Goal: Transaction & Acquisition: Book appointment/travel/reservation

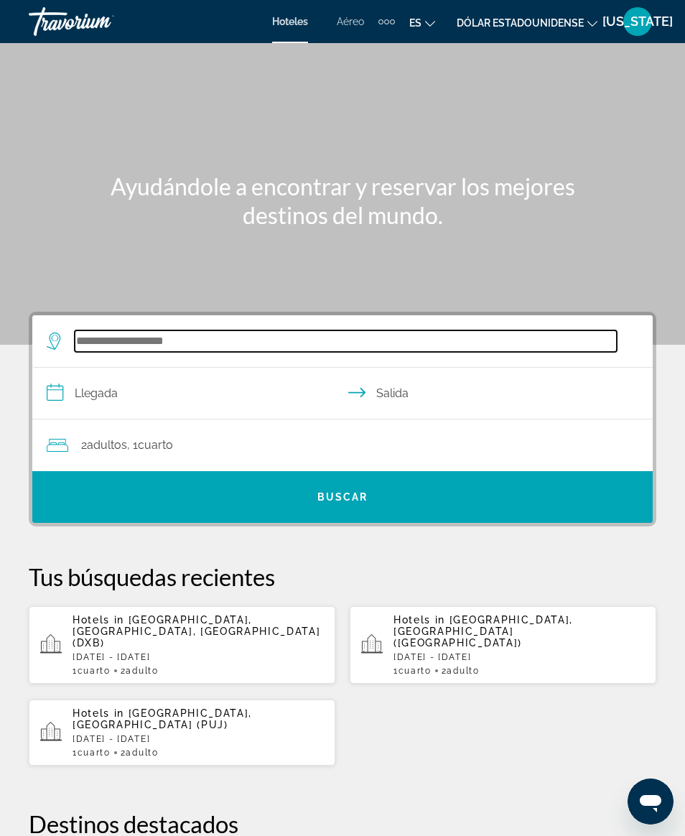
click at [111, 346] on input "Buscar destino de hotel" at bounding box center [346, 341] width 542 height 22
click at [185, 340] on input "Buscar destino de hotel" at bounding box center [346, 341] width 542 height 22
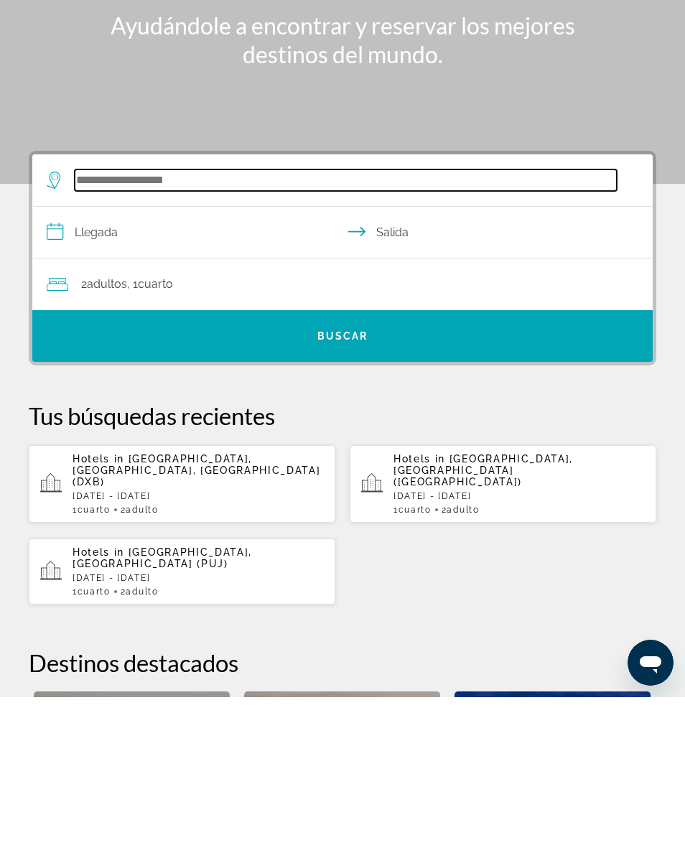
scroll to position [29, 0]
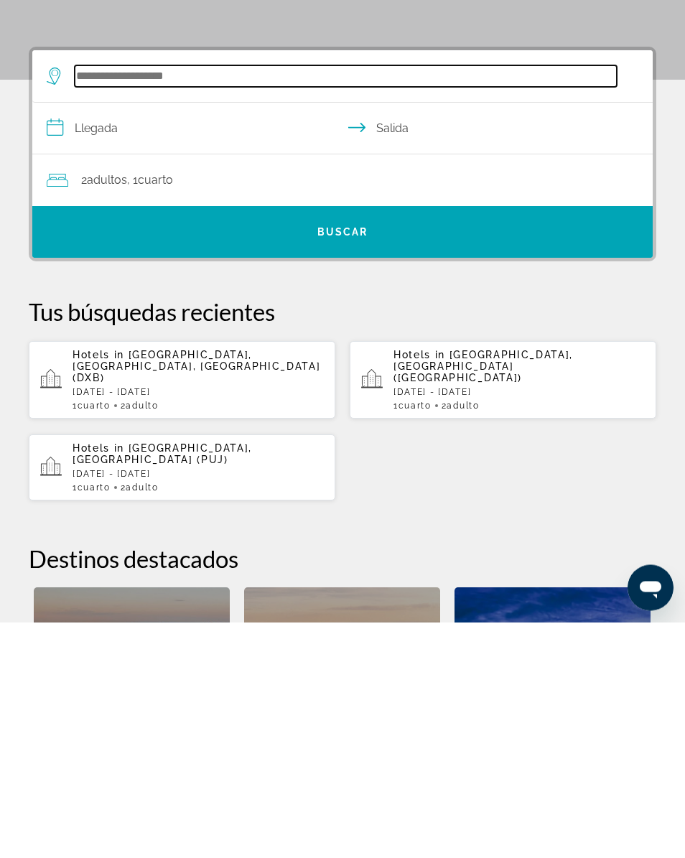
type input "*"
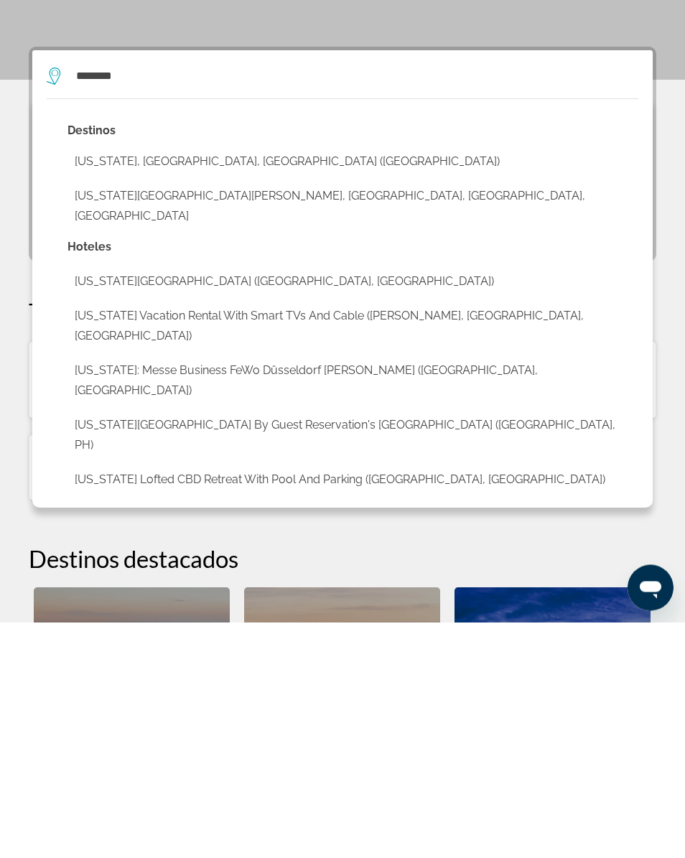
click at [225, 384] on button "[US_STATE], [GEOGRAPHIC_DATA], [GEOGRAPHIC_DATA] ([GEOGRAPHIC_DATA])" at bounding box center [352, 397] width 571 height 27
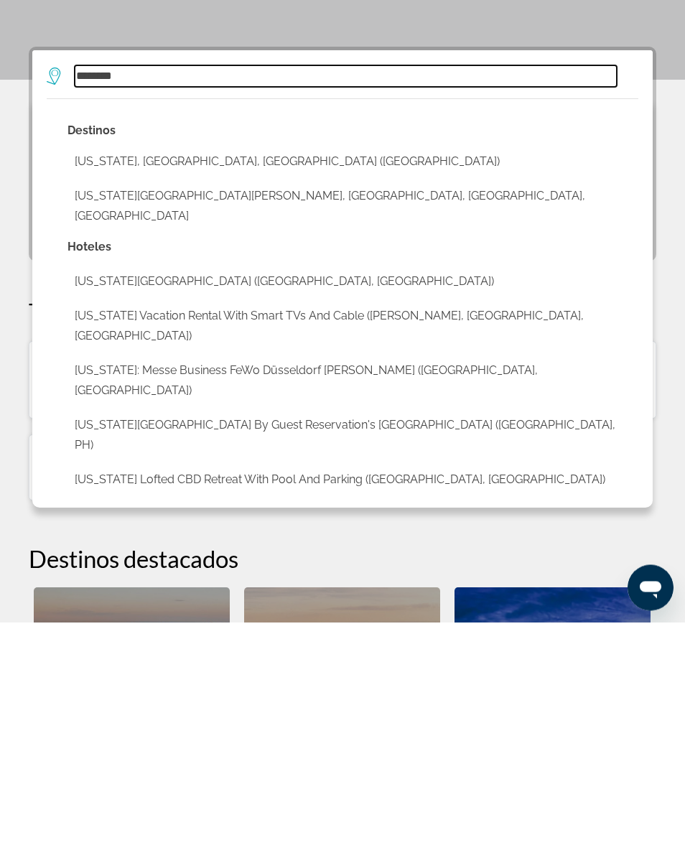
type input "**********"
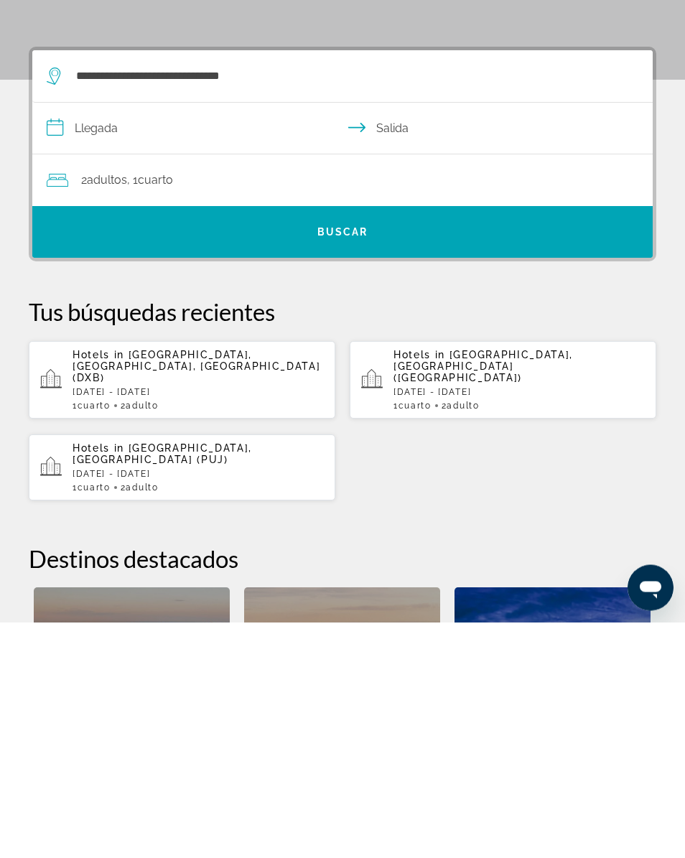
click at [123, 339] on input "**********" at bounding box center [345, 366] width 626 height 55
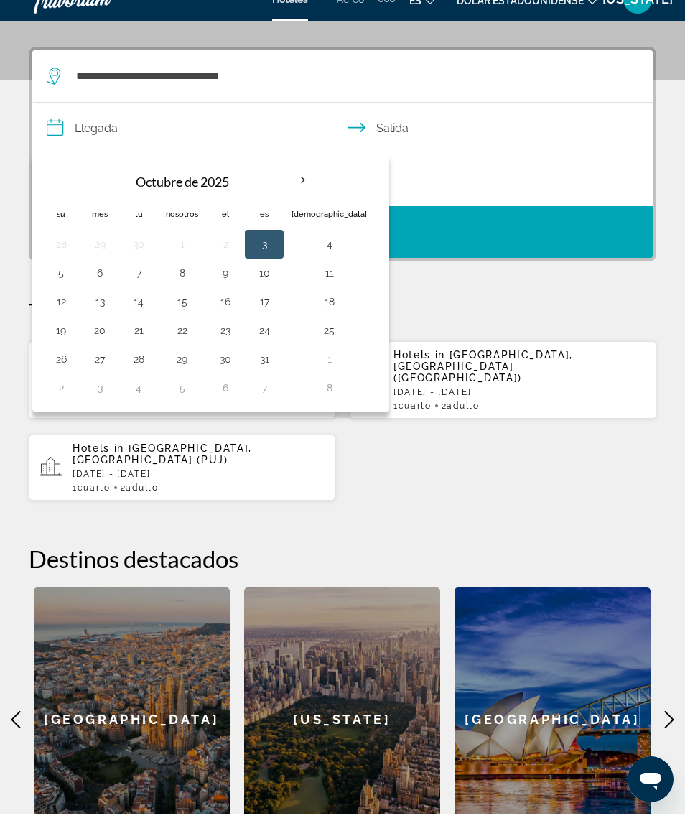
scroll to position [265, 0]
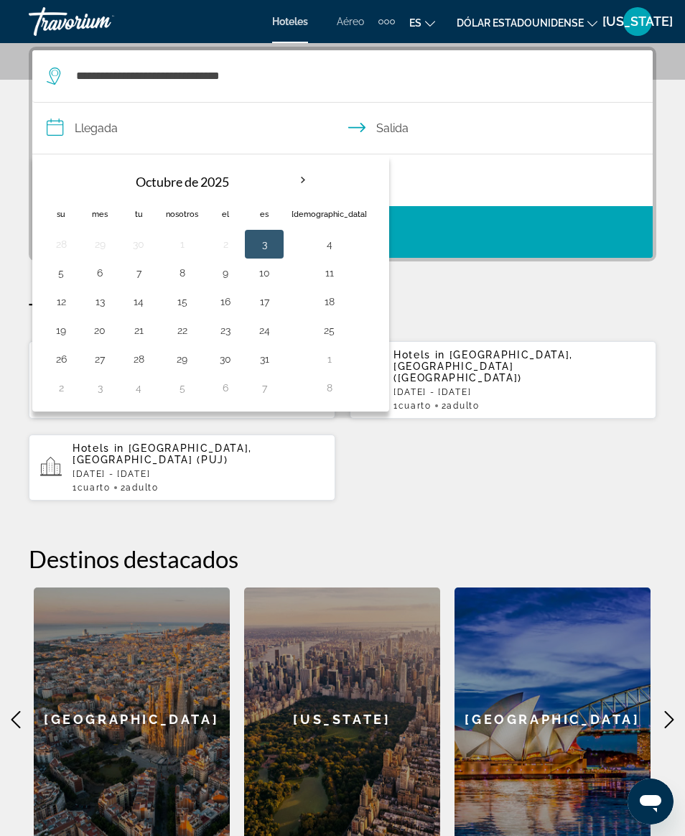
click at [257, 302] on button "17" at bounding box center [264, 302] width 23 height 20
click at [102, 339] on button "20" at bounding box center [99, 330] width 23 height 20
type input "**********"
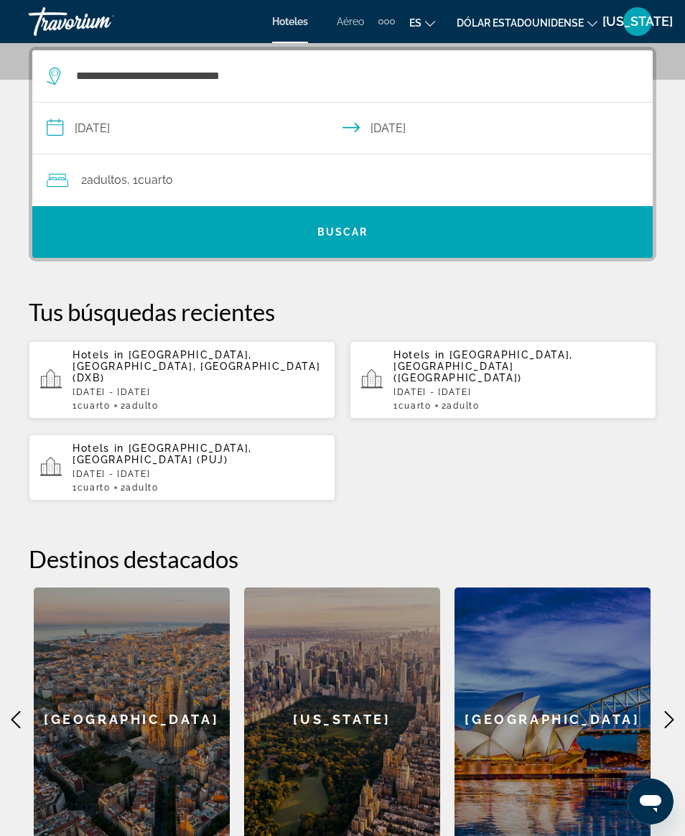
click at [356, 235] on font "Buscar" at bounding box center [342, 231] width 51 height 11
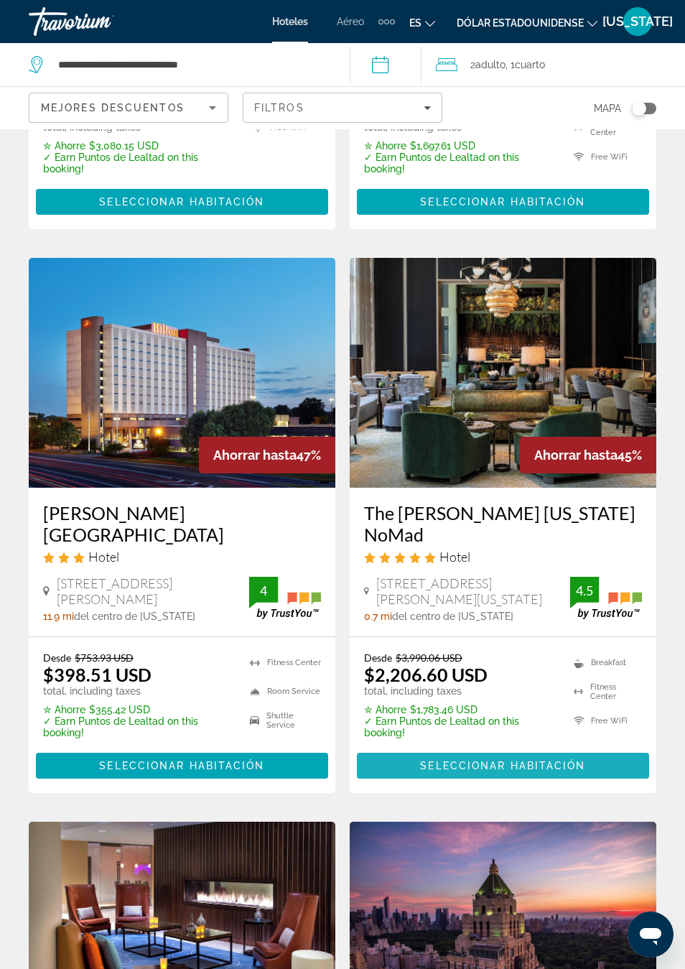
scroll to position [481, 0]
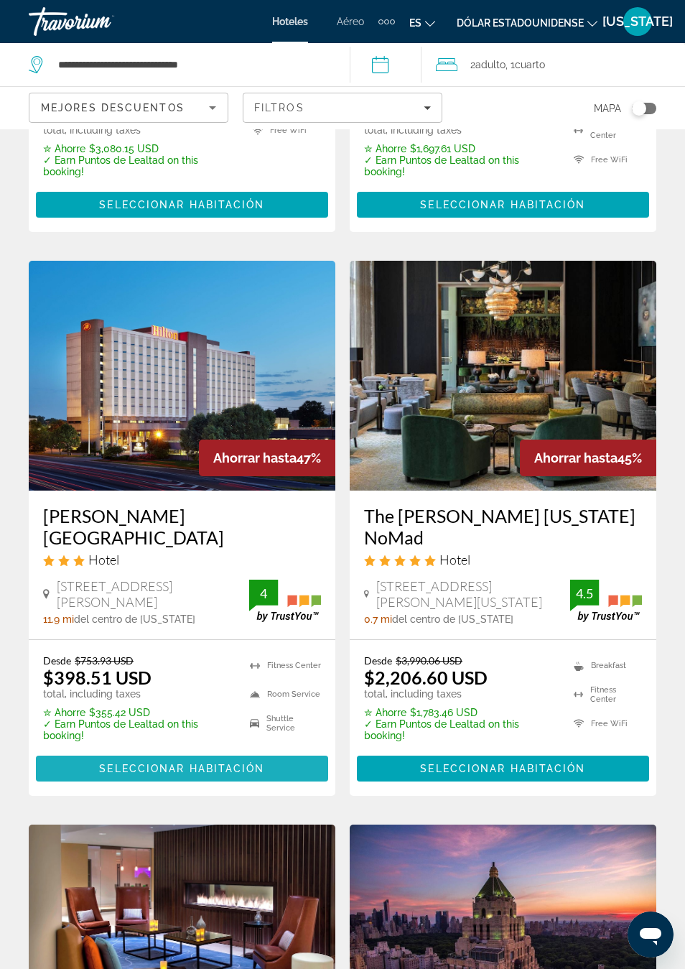
click at [261, 751] on span "Contenido principal" at bounding box center [182, 768] width 292 height 34
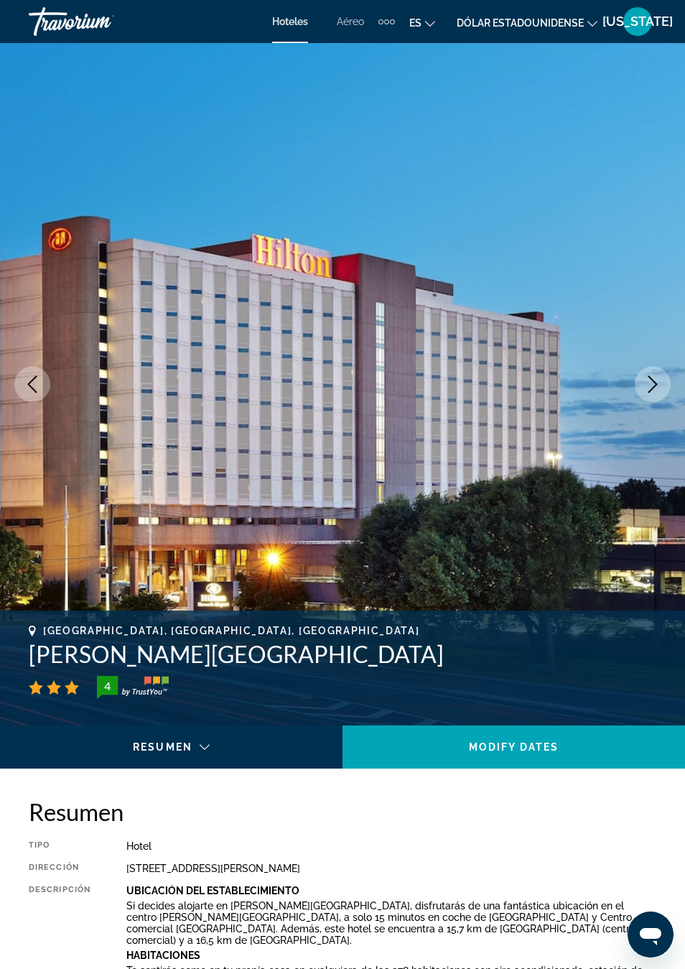
click at [640, 381] on button "Next image" at bounding box center [653, 384] width 36 height 36
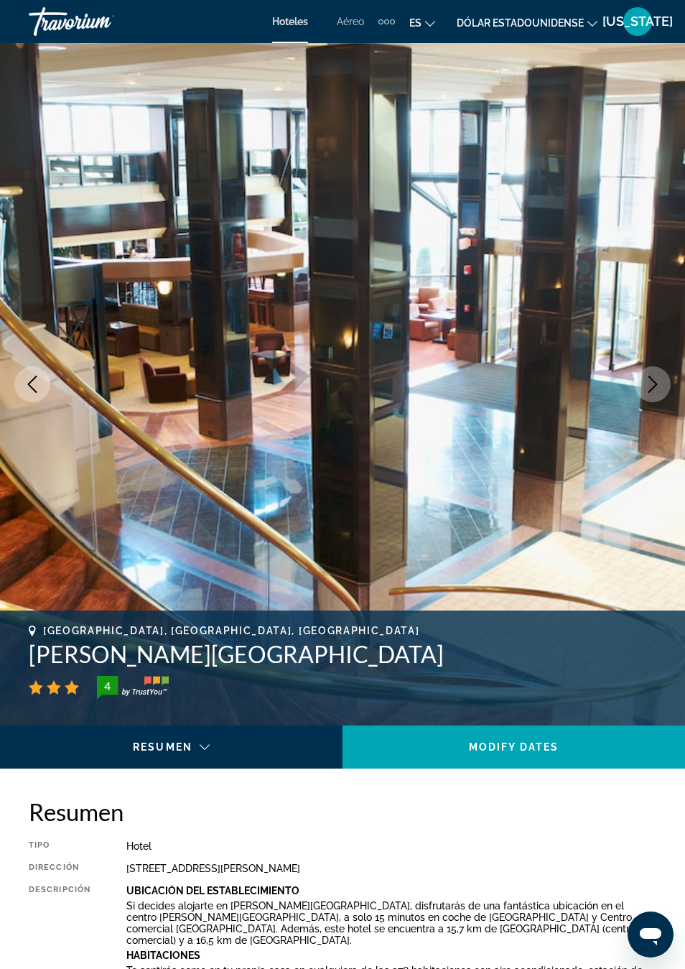
click at [641, 372] on button "Next image" at bounding box center [653, 384] width 36 height 36
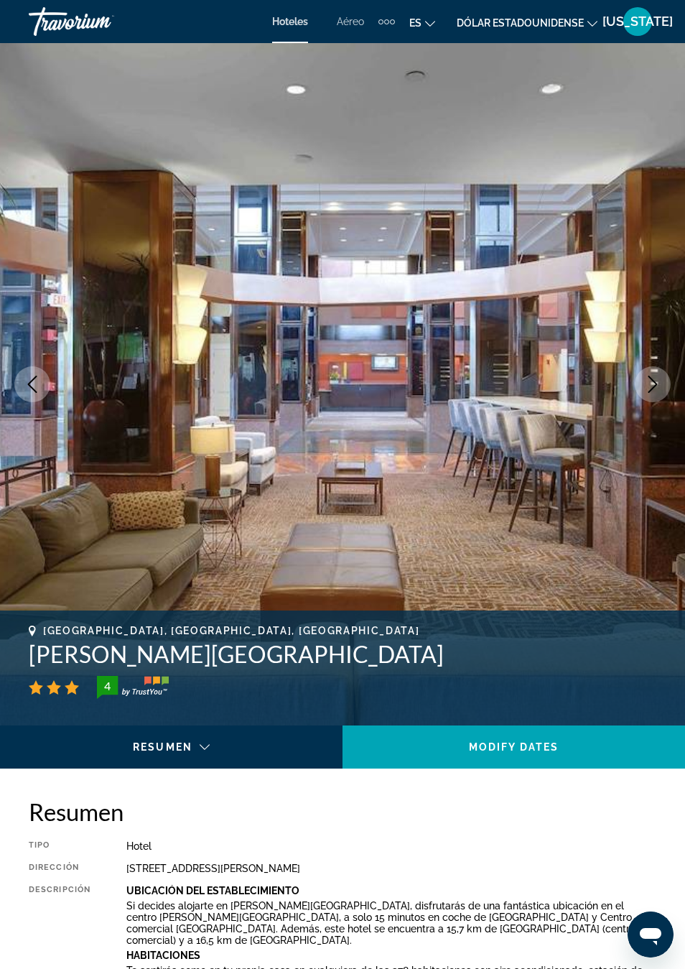
click at [635, 374] on img "Contenido principal" at bounding box center [342, 384] width 685 height 682
click at [642, 382] on button "Next image" at bounding box center [653, 384] width 36 height 36
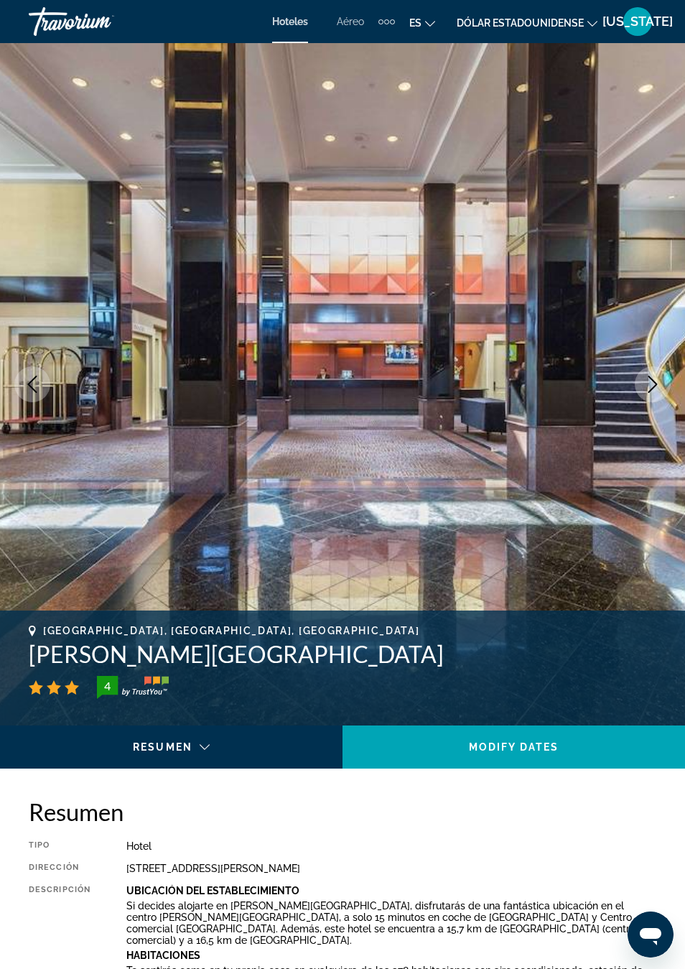
click at [640, 385] on button "Next image" at bounding box center [653, 384] width 36 height 36
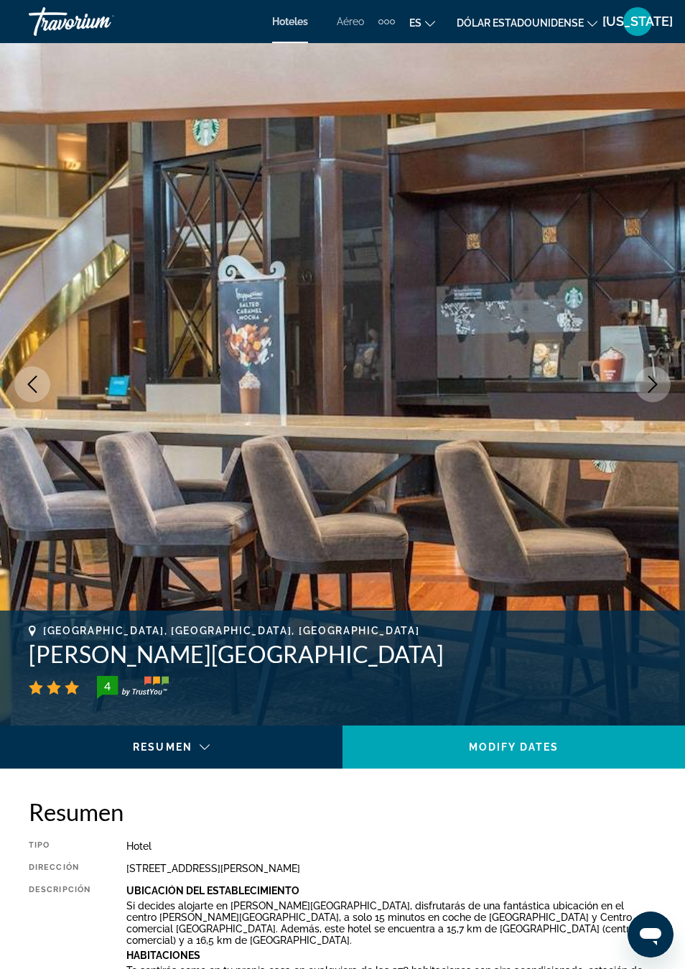
click at [635, 382] on button "Next image" at bounding box center [653, 384] width 36 height 36
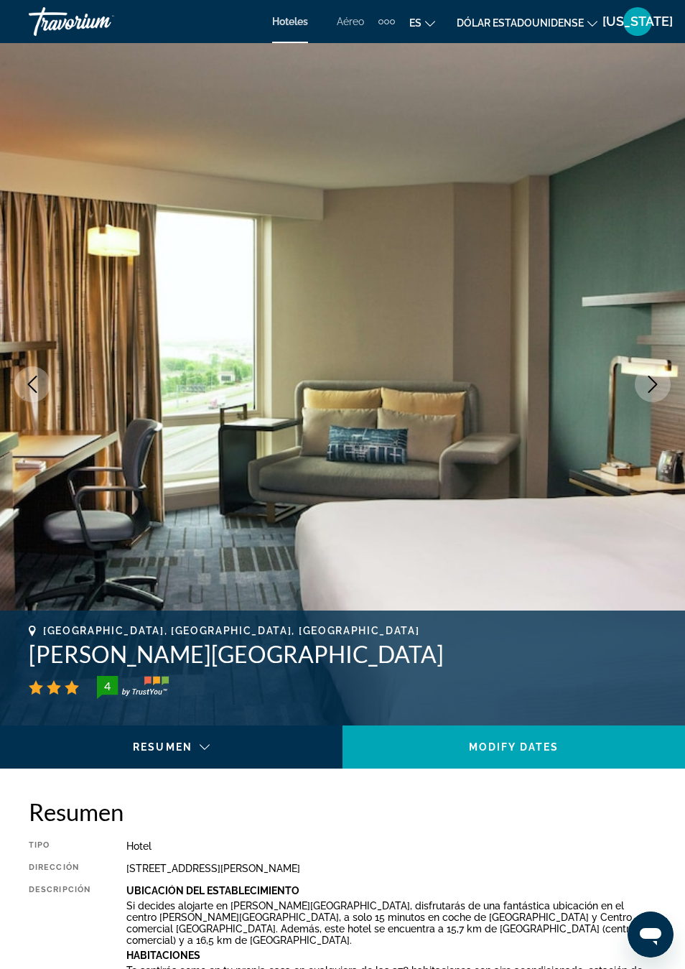
click at [646, 393] on button "Next image" at bounding box center [653, 384] width 36 height 36
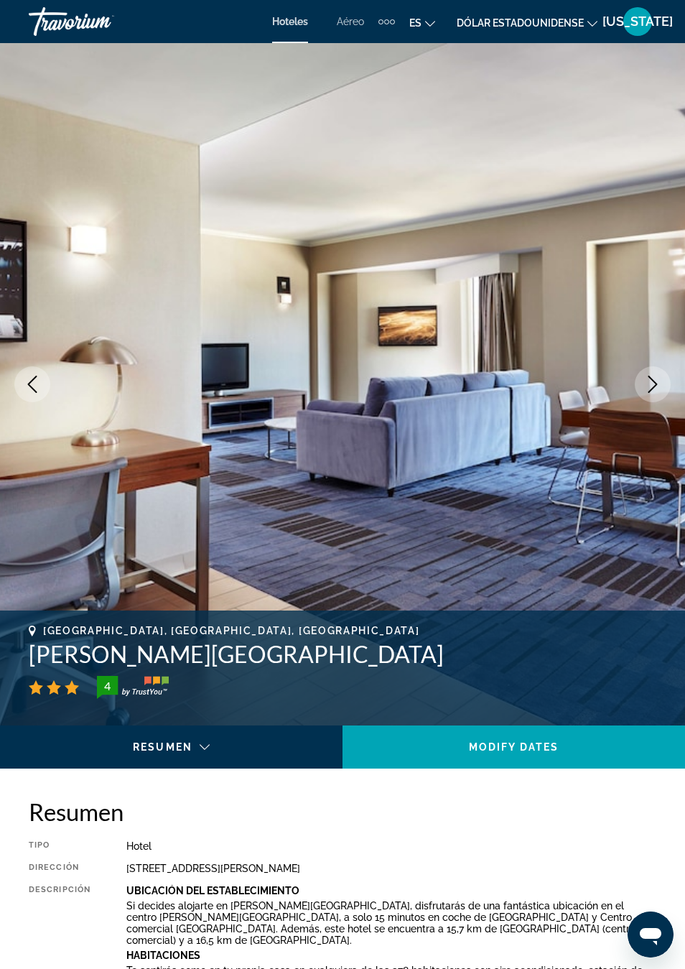
click at [642, 375] on button "Next image" at bounding box center [653, 384] width 36 height 36
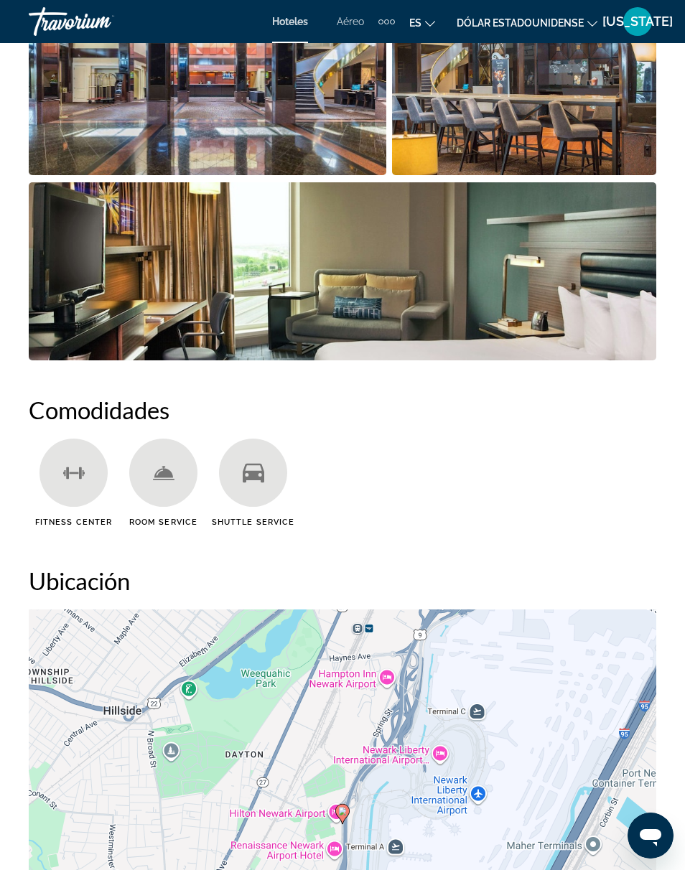
scroll to position [1221, 0]
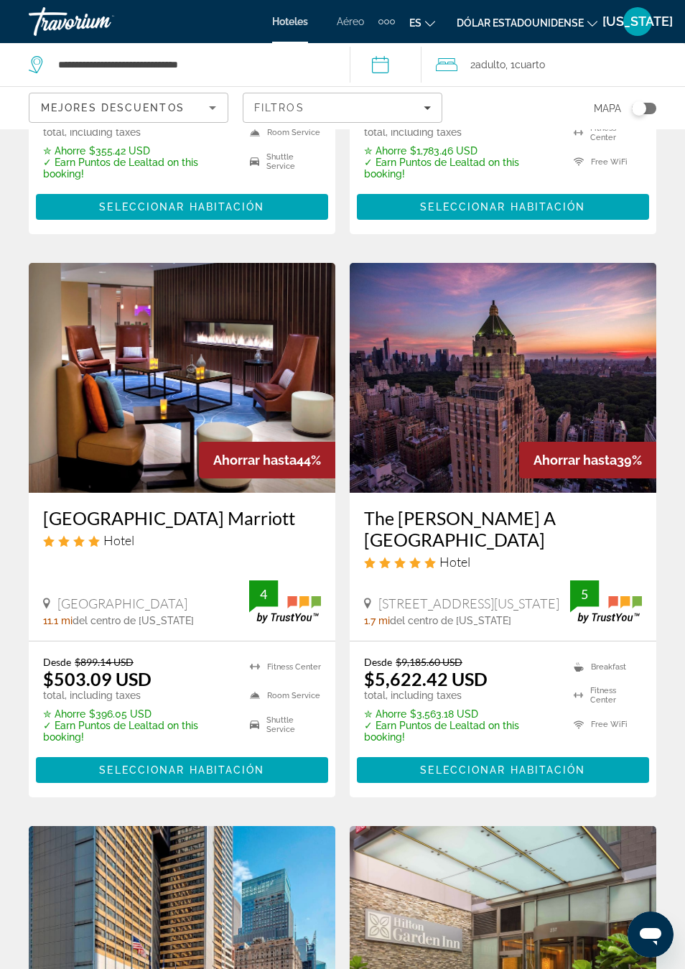
scroll to position [1041, 0]
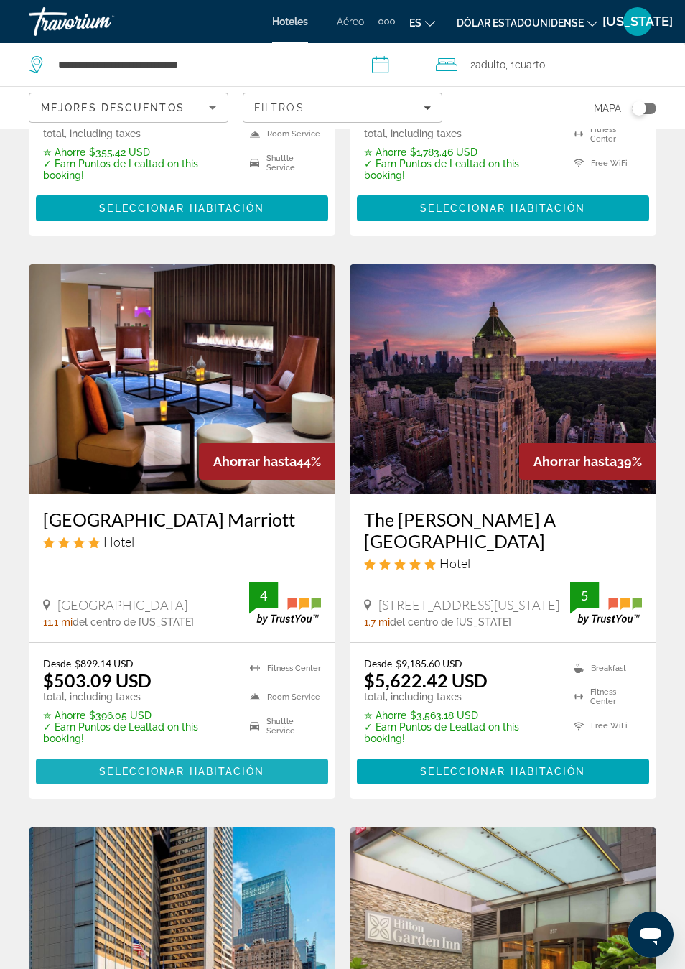
click at [236, 765] on span "Seleccionar habitación" at bounding box center [181, 770] width 165 height 11
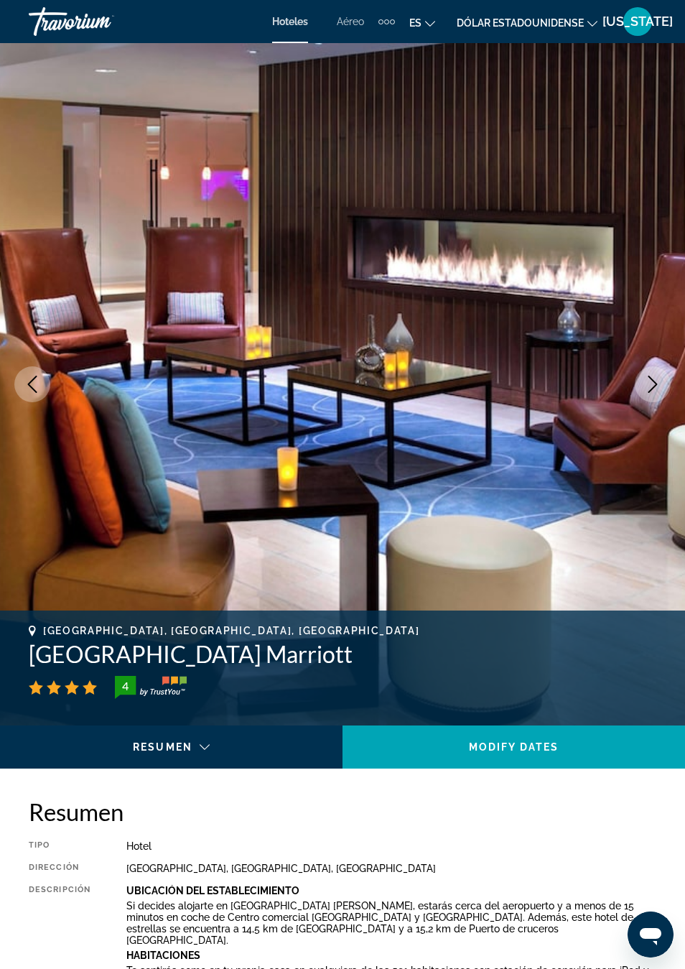
click at [663, 383] on button "Next image" at bounding box center [653, 384] width 36 height 36
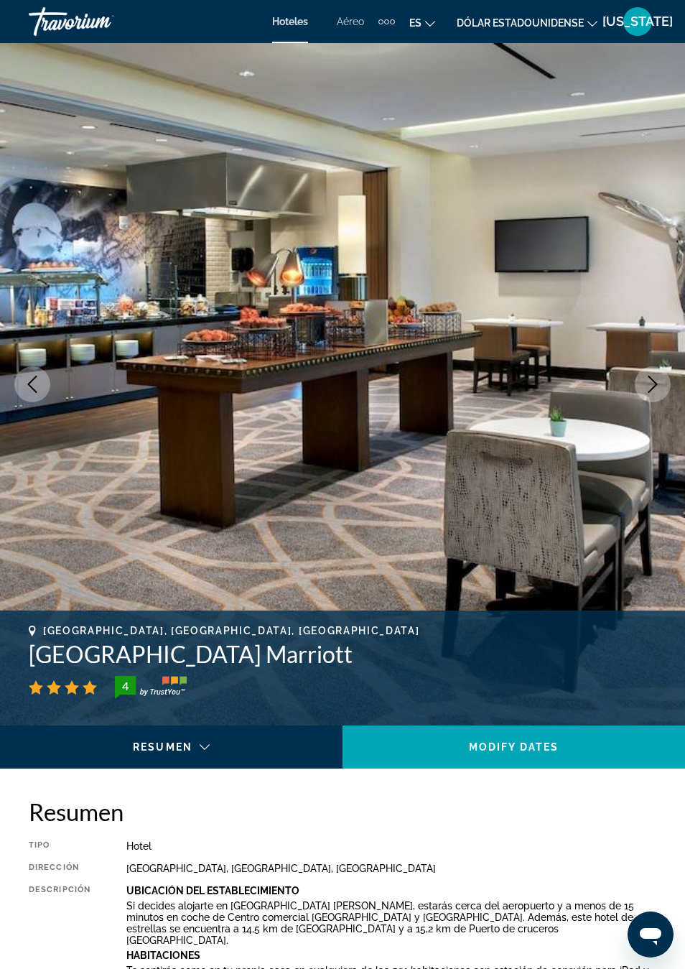
click at [656, 373] on button "Next image" at bounding box center [653, 384] width 36 height 36
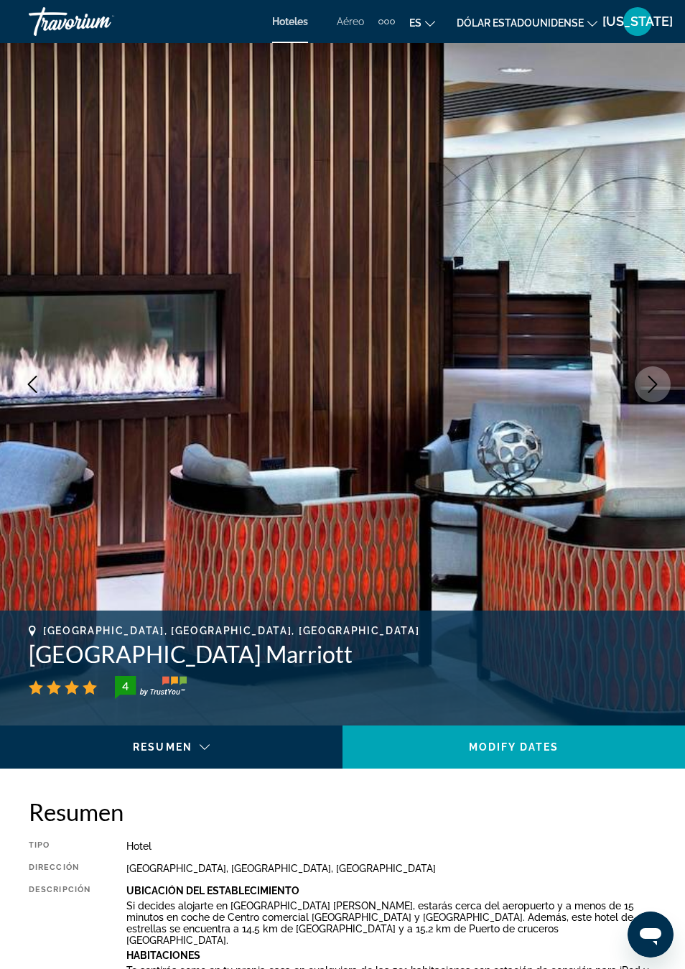
click at [655, 376] on icon "Next image" at bounding box center [652, 384] width 17 height 17
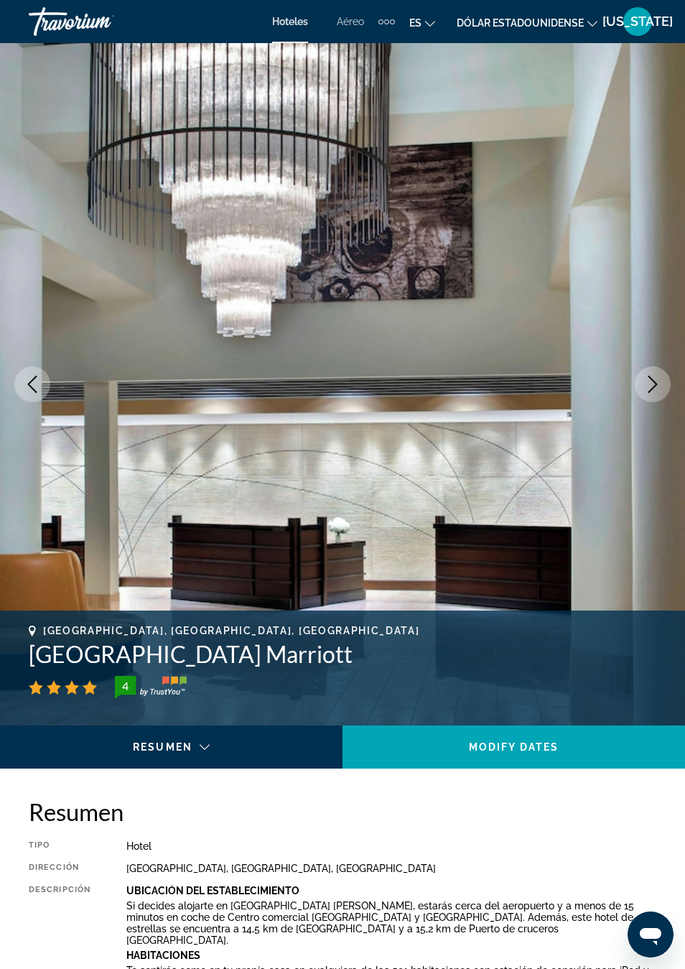
click at [656, 373] on button "Next image" at bounding box center [653, 384] width 36 height 36
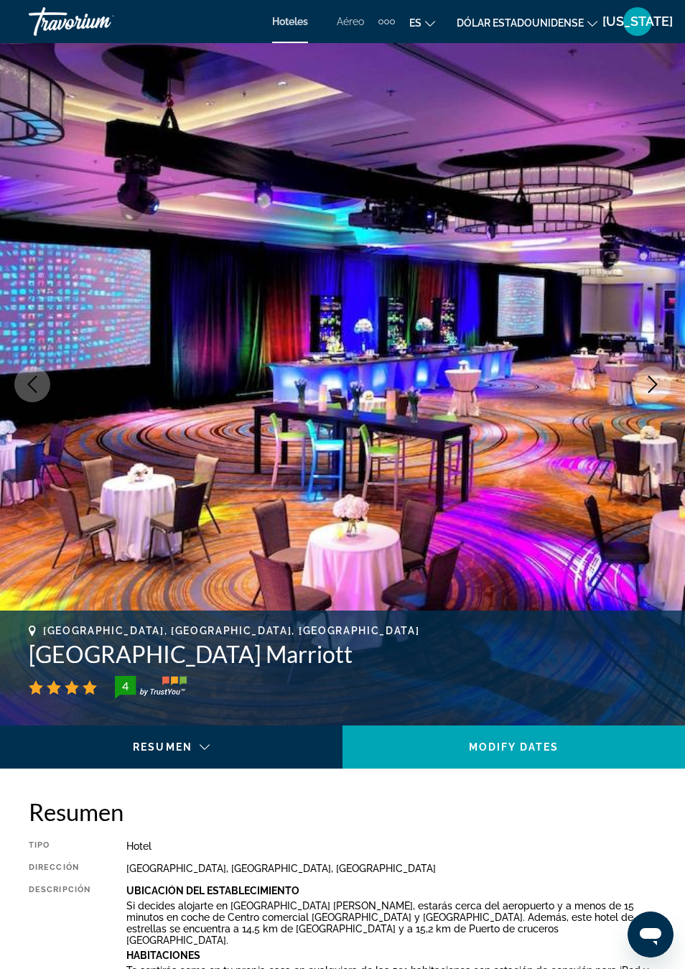
click at [638, 376] on button "Next image" at bounding box center [653, 384] width 36 height 36
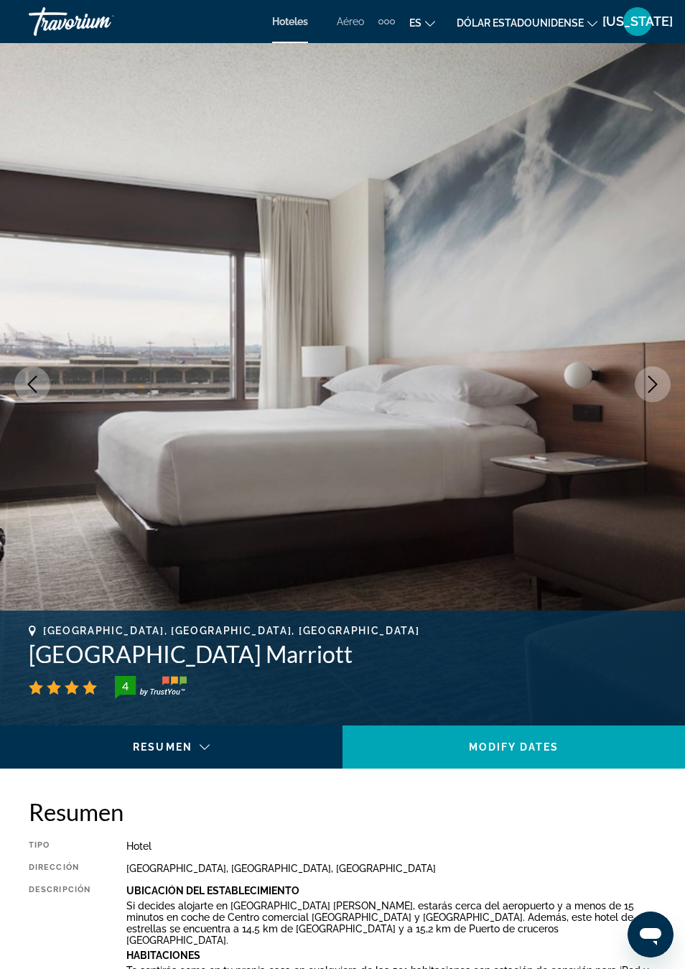
click at [646, 387] on icon "Next image" at bounding box center [652, 384] width 17 height 17
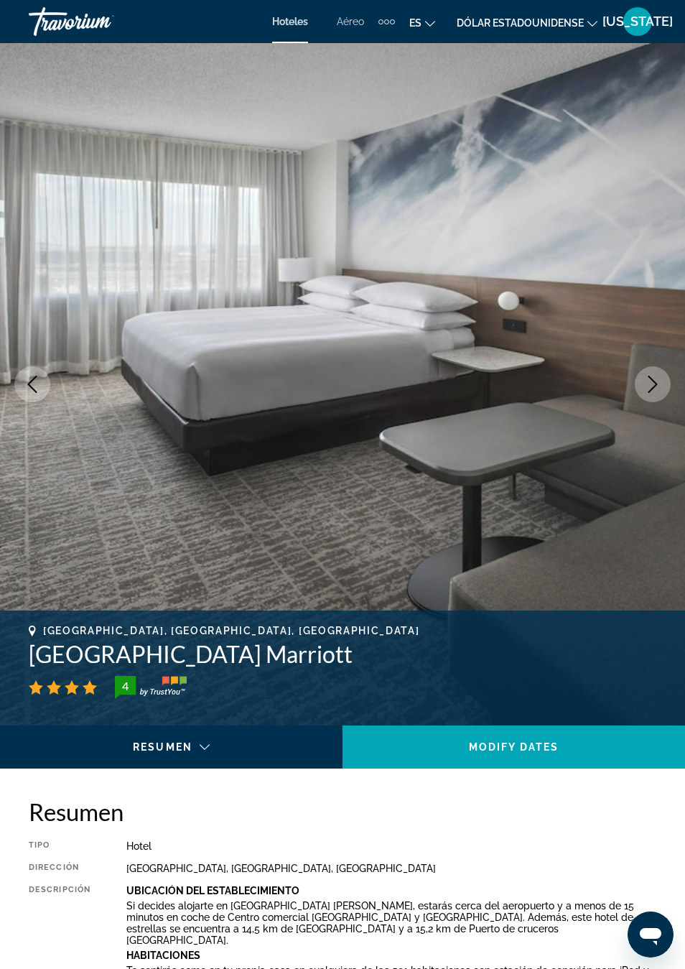
click at [646, 376] on icon "Next image" at bounding box center [652, 384] width 17 height 17
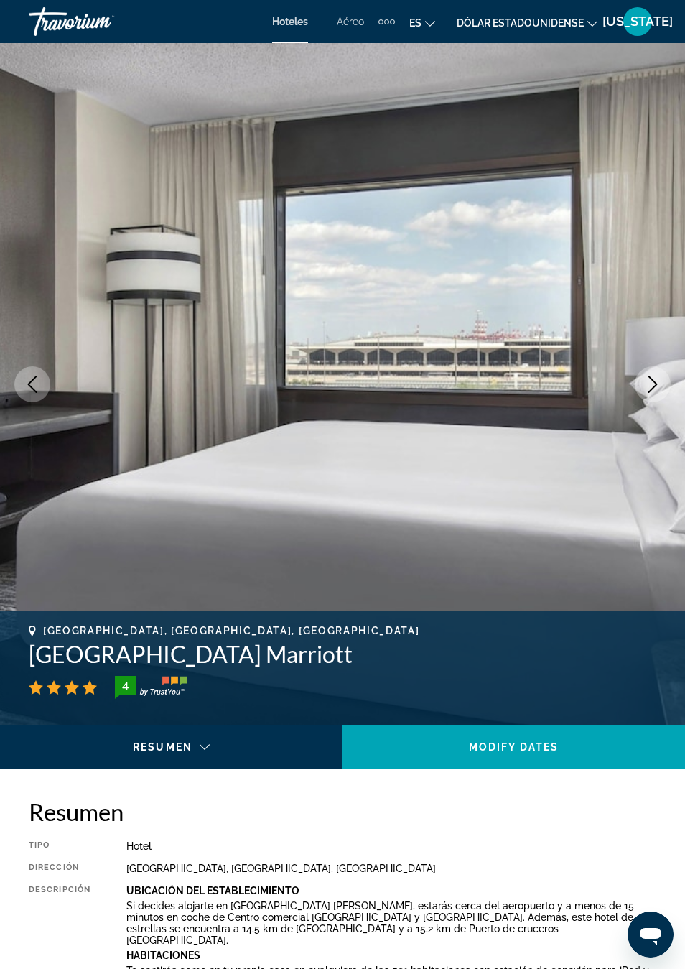
click at [648, 375] on button "Next image" at bounding box center [653, 384] width 36 height 36
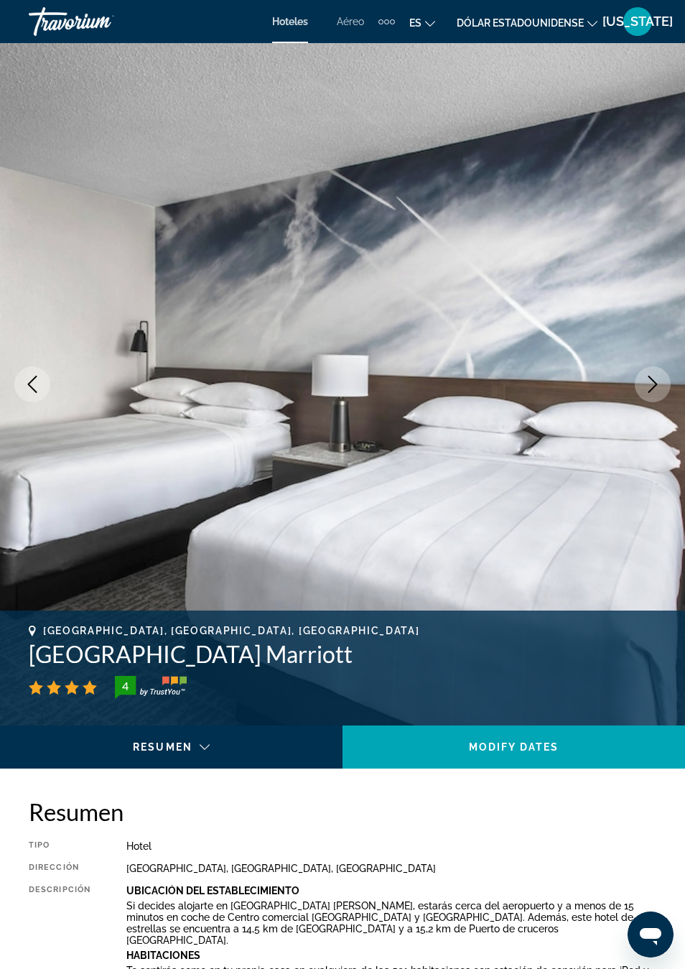
click at [650, 370] on button "Next image" at bounding box center [653, 384] width 36 height 36
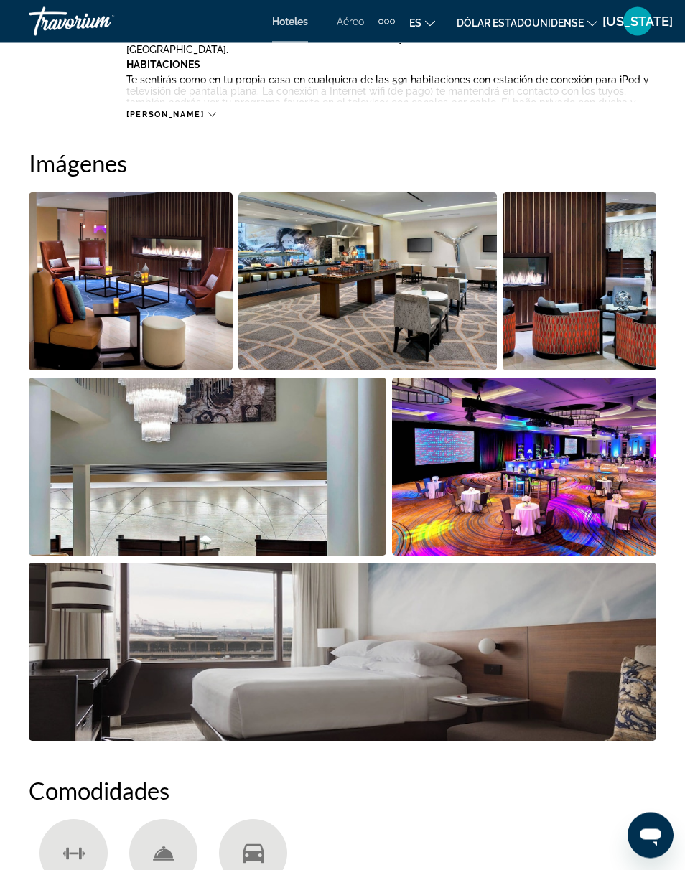
scroll to position [871, 0]
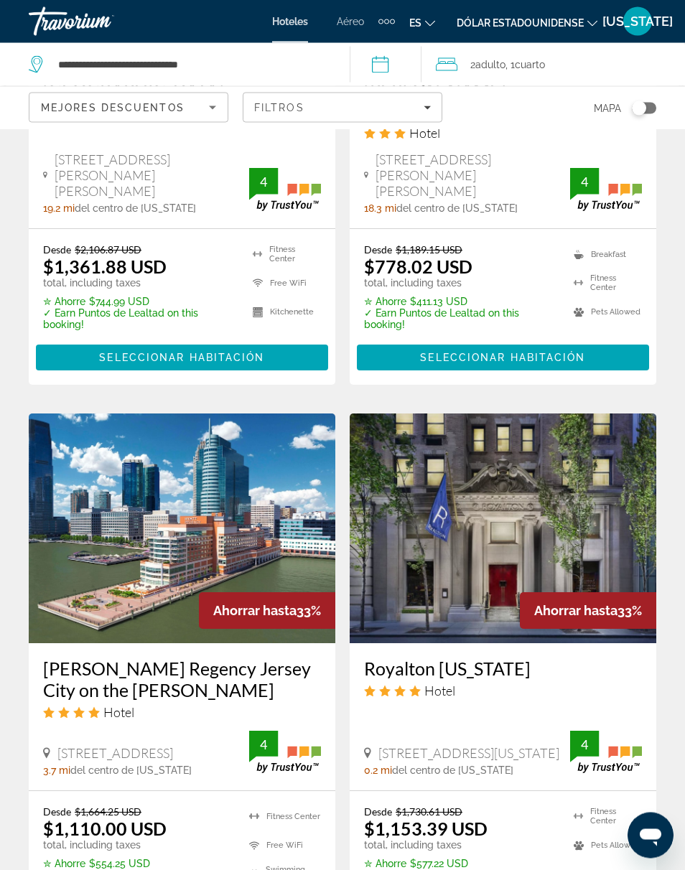
scroll to position [2728, 0]
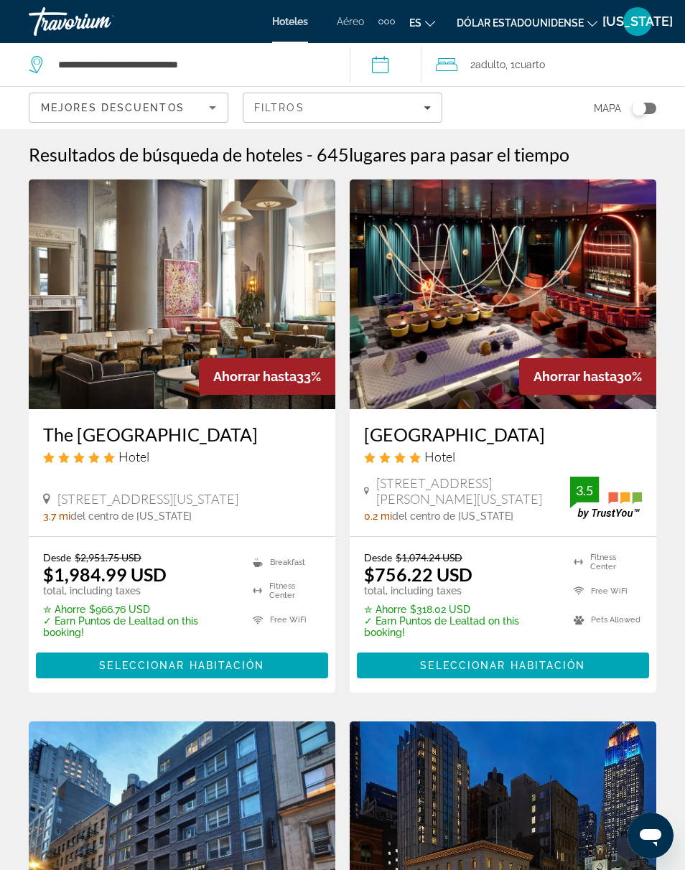
click at [556, 656] on span "Contenido principal" at bounding box center [503, 665] width 292 height 34
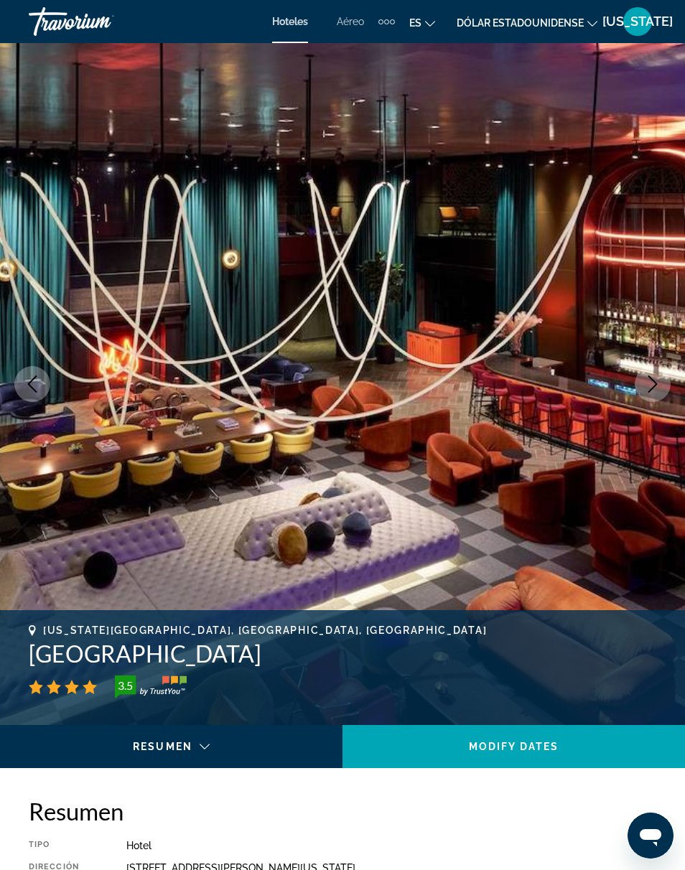
click at [631, 367] on img "Contenido principal" at bounding box center [342, 384] width 685 height 682
click at [656, 383] on icon "Next image" at bounding box center [652, 384] width 9 height 17
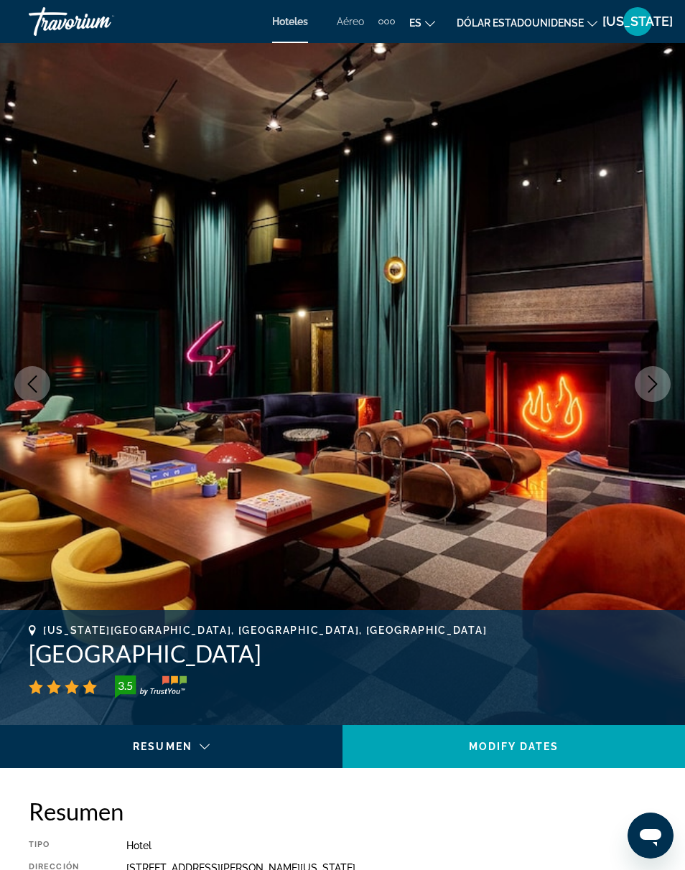
click at [652, 384] on icon "Next image" at bounding box center [652, 384] width 17 height 17
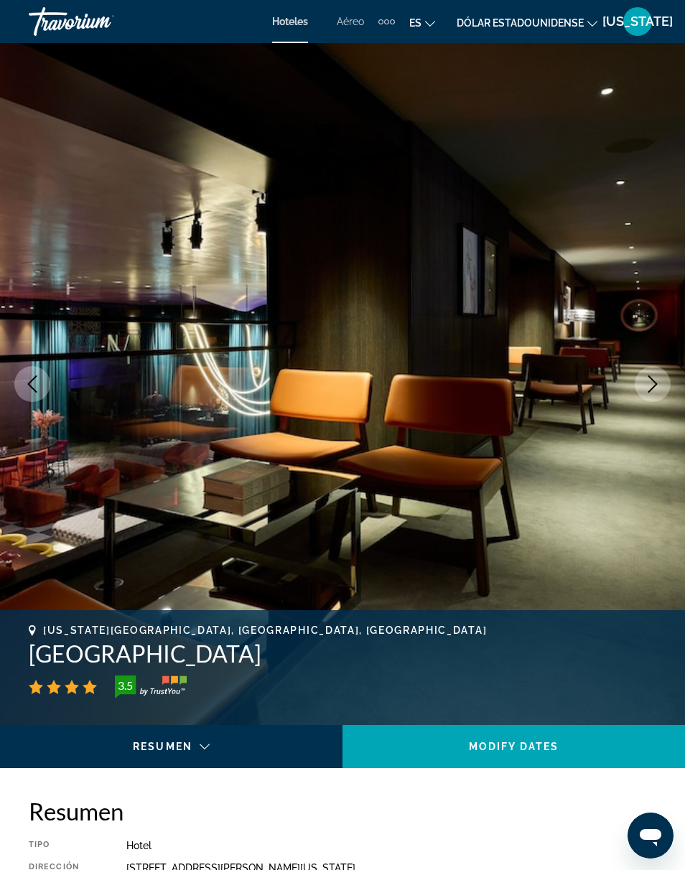
click at [656, 391] on icon "Next image" at bounding box center [652, 384] width 17 height 17
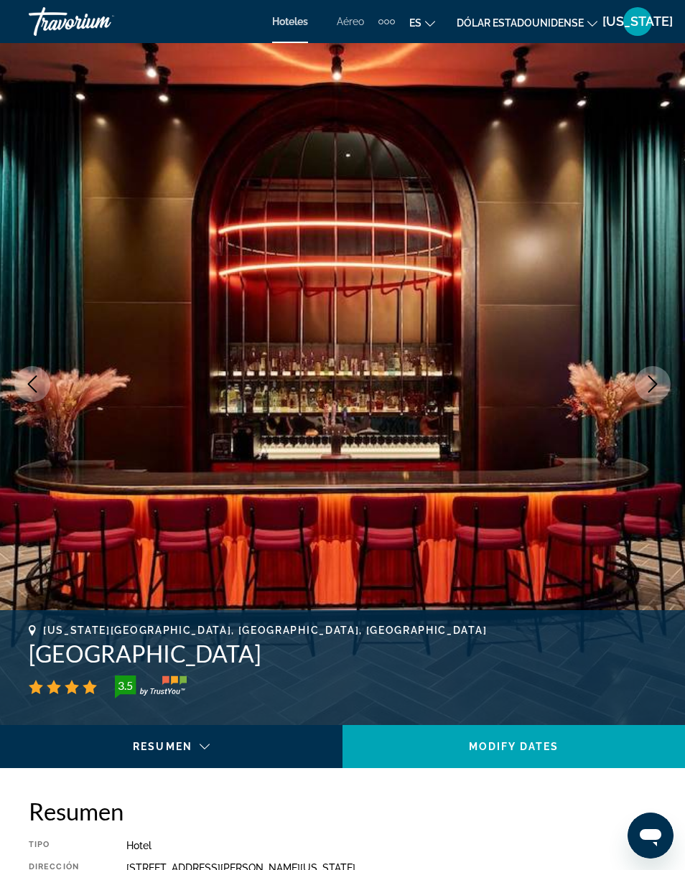
click at [656, 393] on button "Next image" at bounding box center [653, 384] width 36 height 36
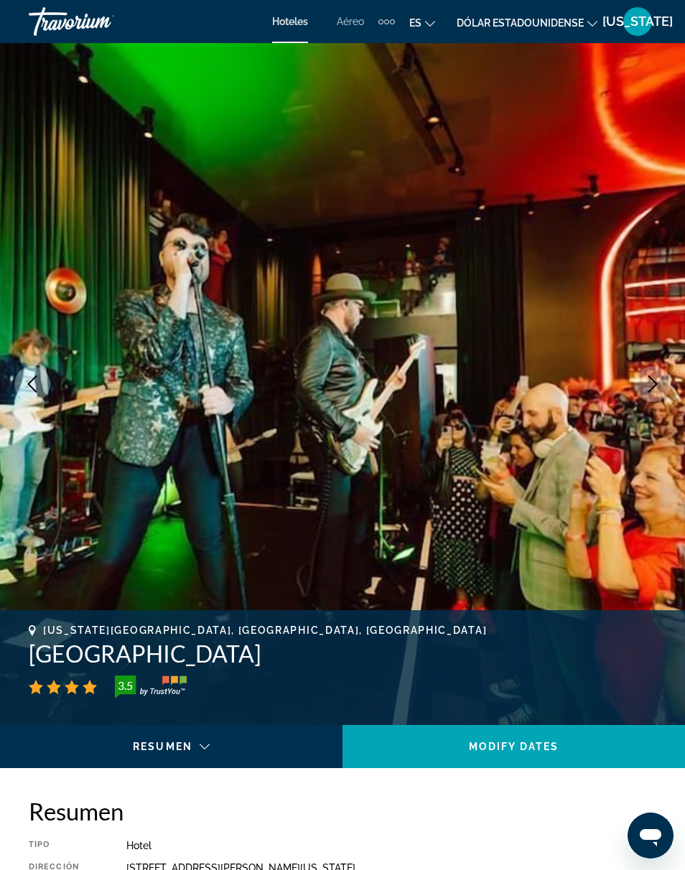
click at [669, 388] on button "Next image" at bounding box center [653, 384] width 36 height 36
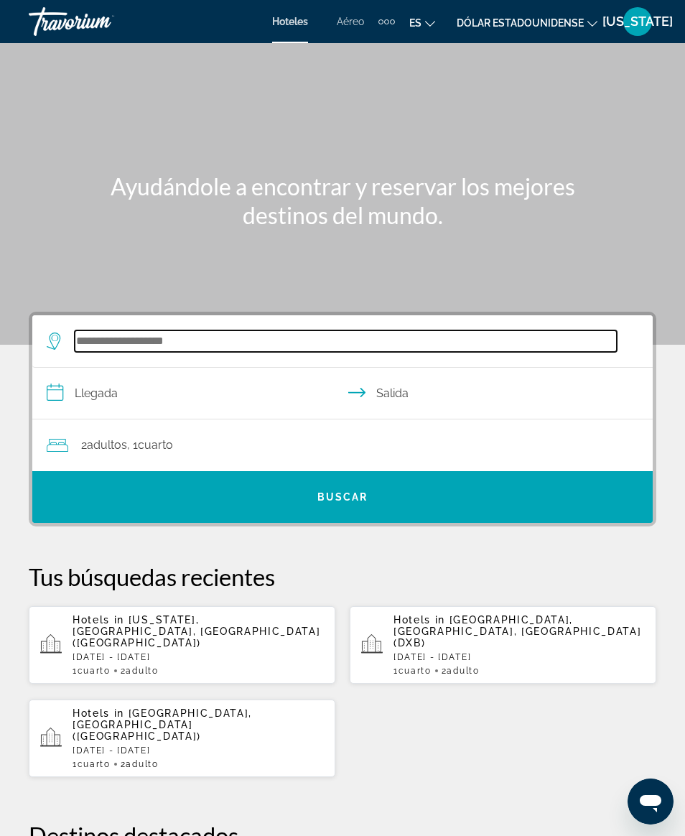
click at [146, 351] on input "Buscar destino de hotel" at bounding box center [346, 341] width 542 height 22
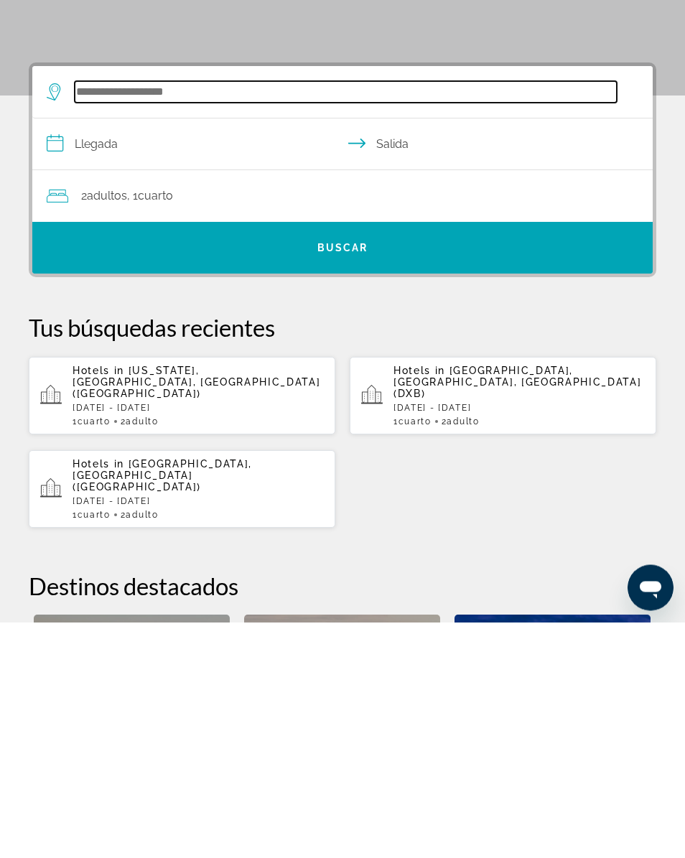
scroll to position [29, 0]
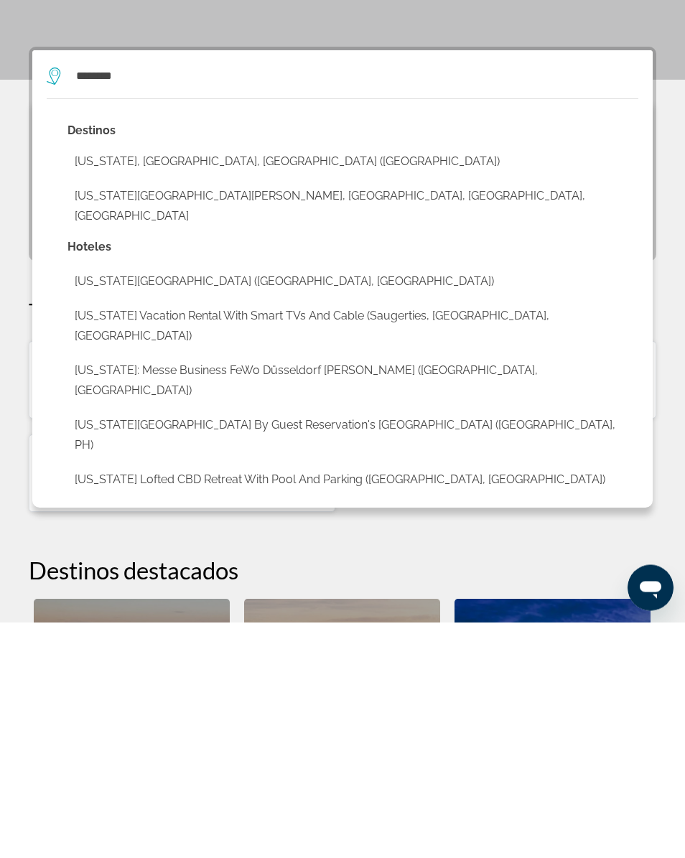
click at [241, 384] on button "[US_STATE], [GEOGRAPHIC_DATA], [GEOGRAPHIC_DATA] ([GEOGRAPHIC_DATA])" at bounding box center [352, 397] width 571 height 27
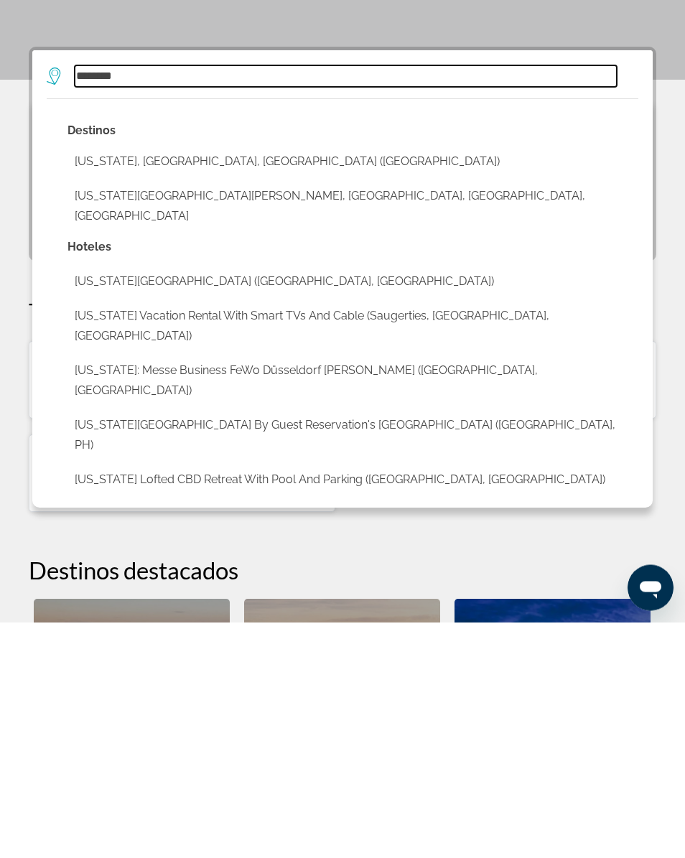
type input "**********"
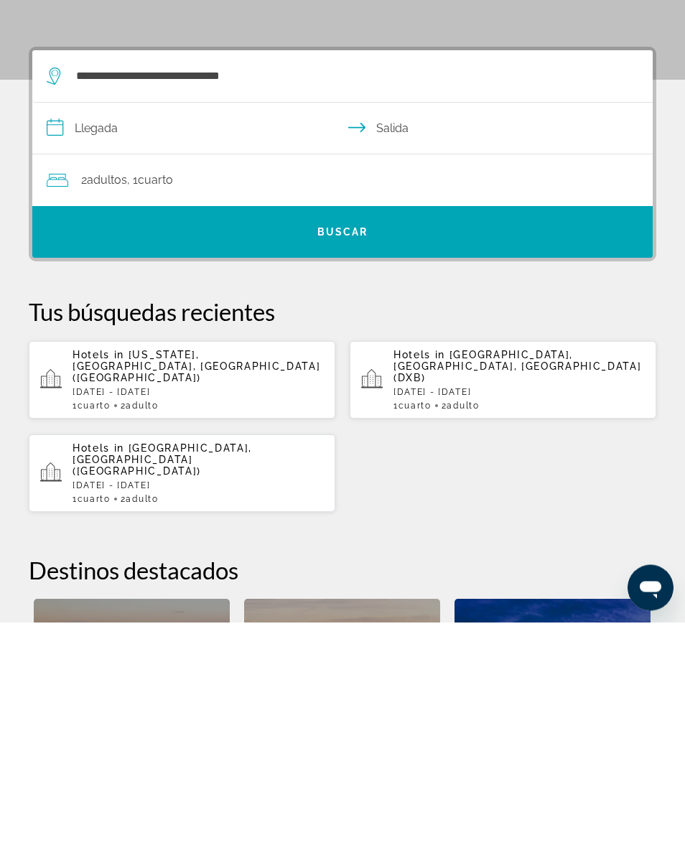
click at [129, 339] on input "**********" at bounding box center [345, 366] width 626 height 55
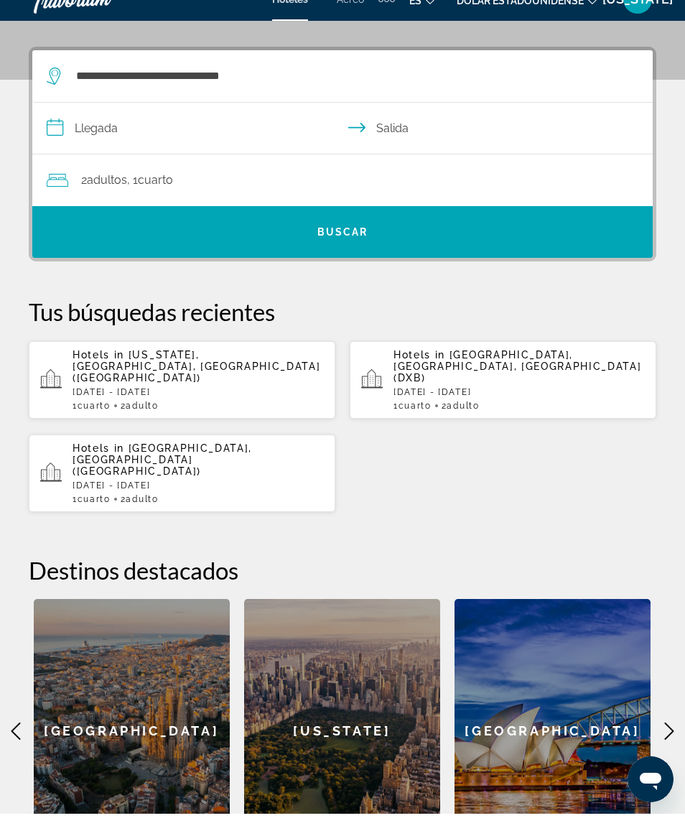
scroll to position [265, 0]
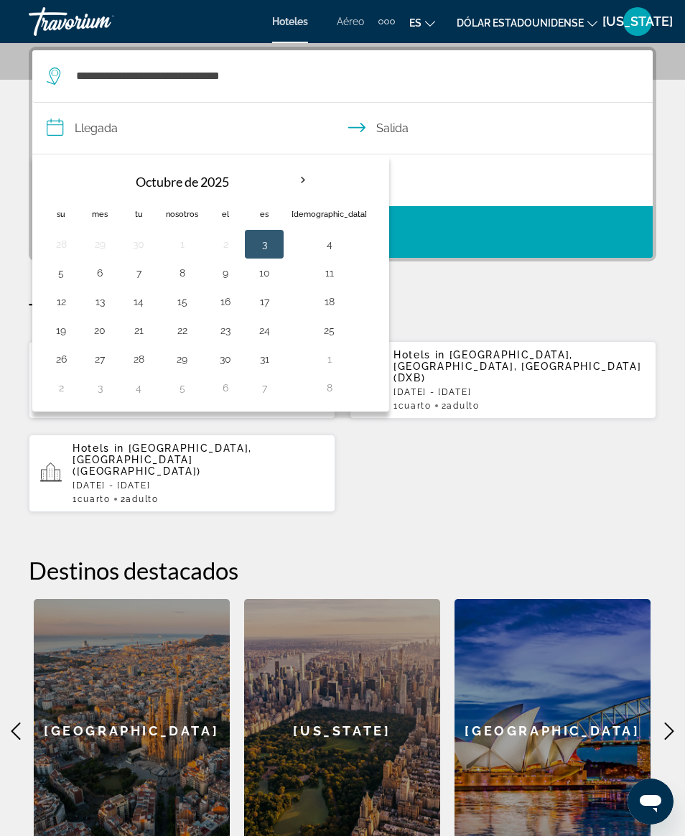
click at [275, 296] on button "17" at bounding box center [264, 302] width 23 height 20
click at [104, 335] on button "20" at bounding box center [99, 330] width 23 height 20
type input "**********"
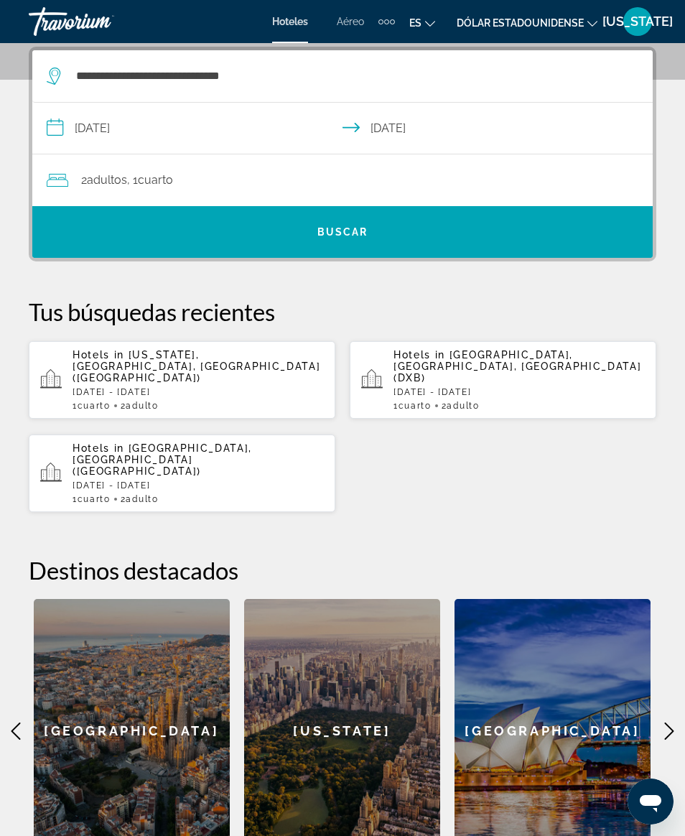
click at [406, 254] on span "Buscar" at bounding box center [342, 232] width 620 height 52
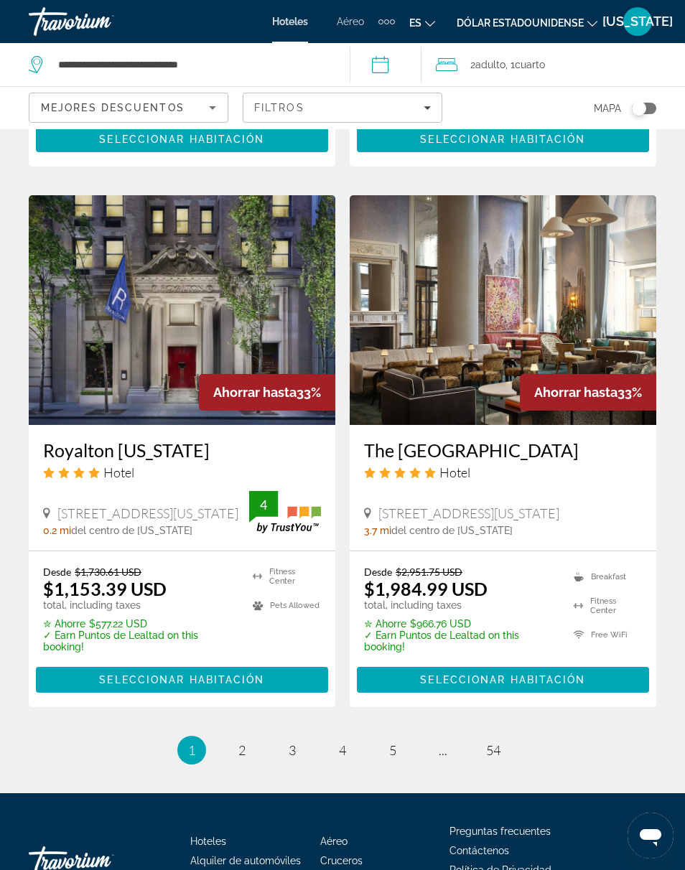
scroll to position [2851, 0]
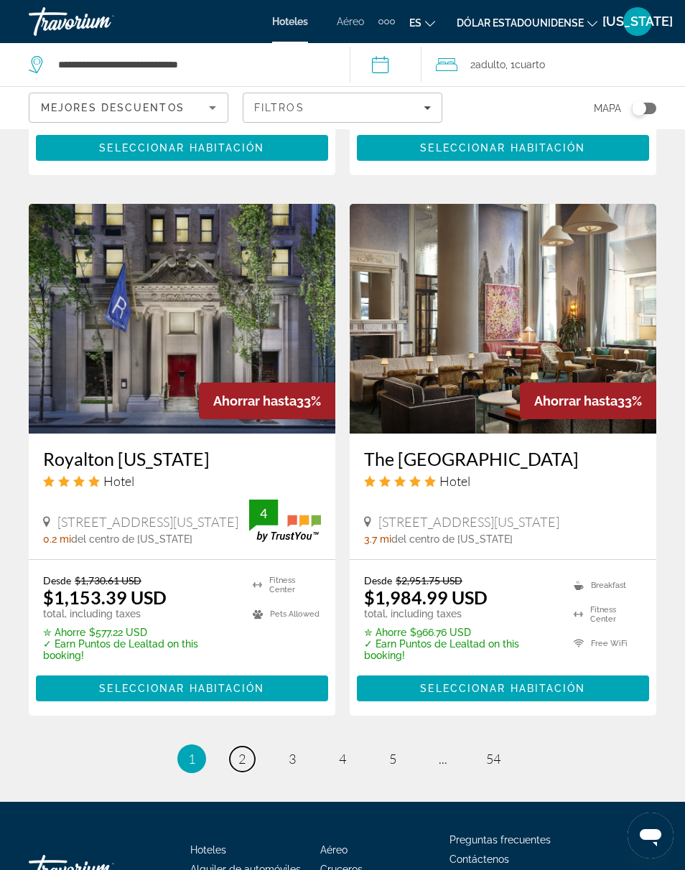
click at [241, 751] on span "2" at bounding box center [241, 759] width 7 height 16
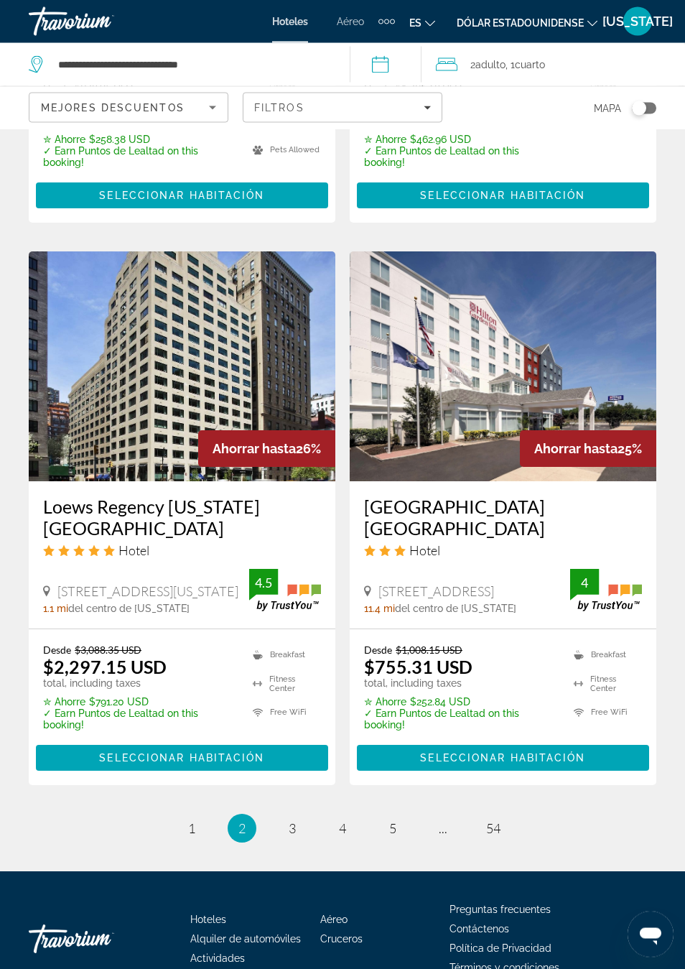
scroll to position [2800, 0]
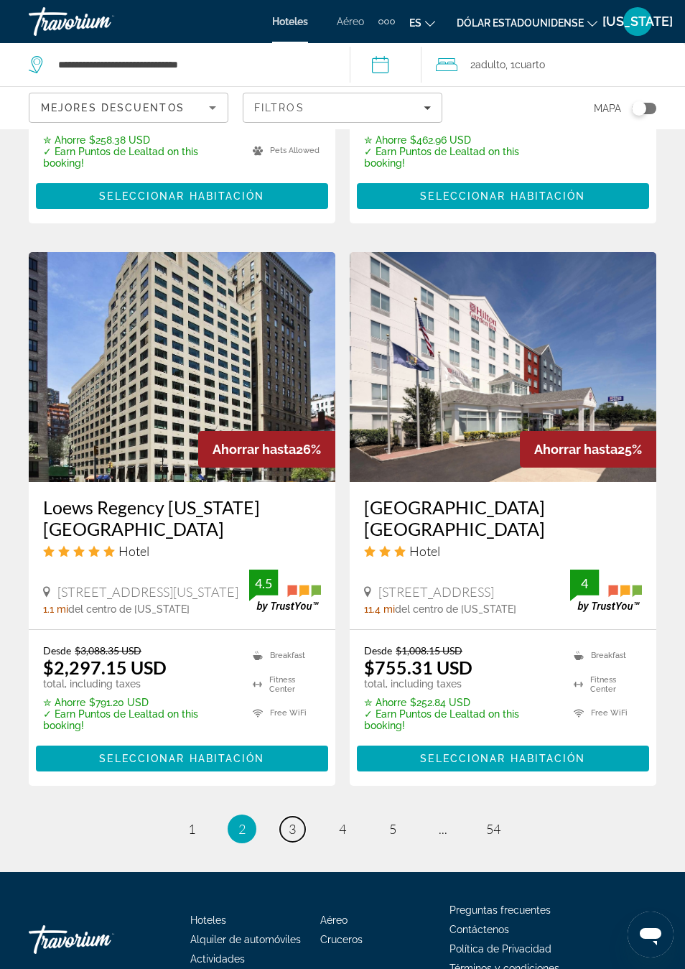
click at [292, 821] on span "3" at bounding box center [292, 829] width 7 height 16
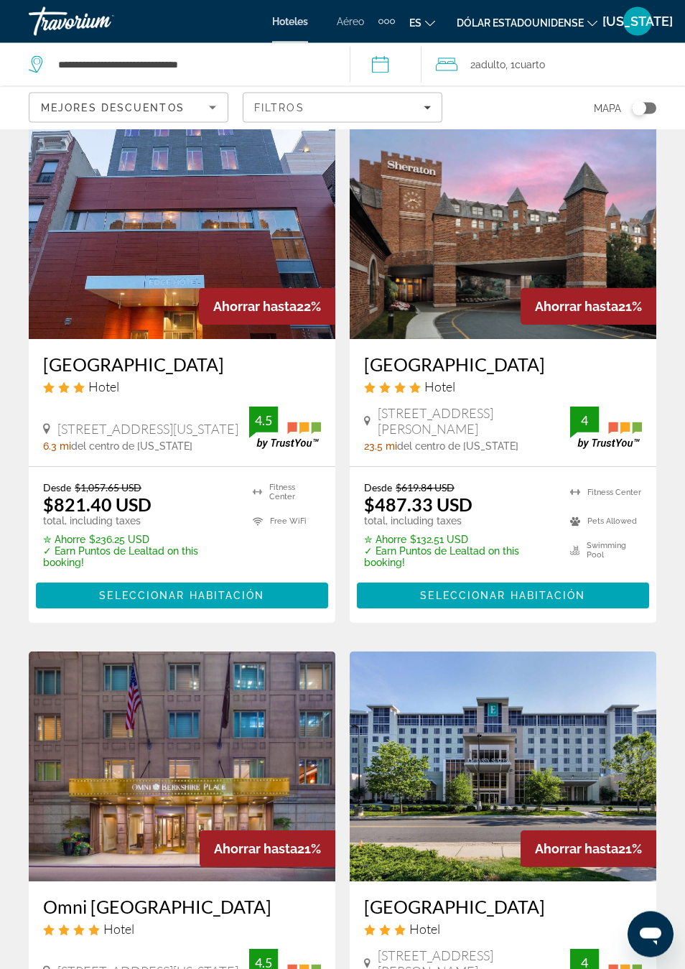
scroll to position [2343, 0]
